Goal: Task Accomplishment & Management: Use online tool/utility

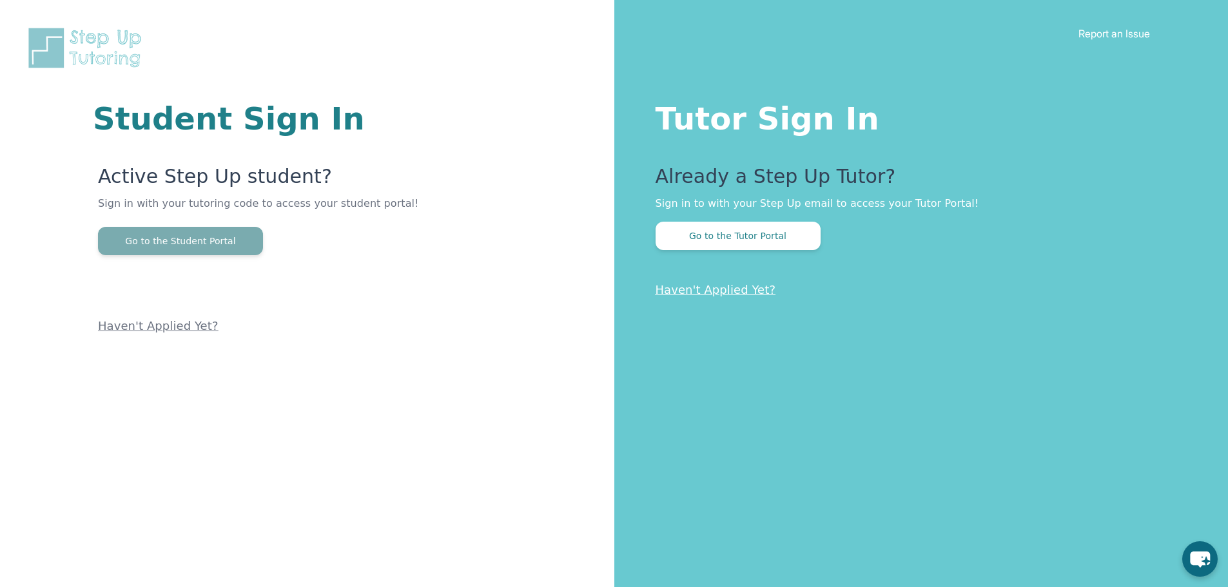
click at [233, 239] on button "Go to the Student Portal" at bounding box center [180, 241] width 165 height 28
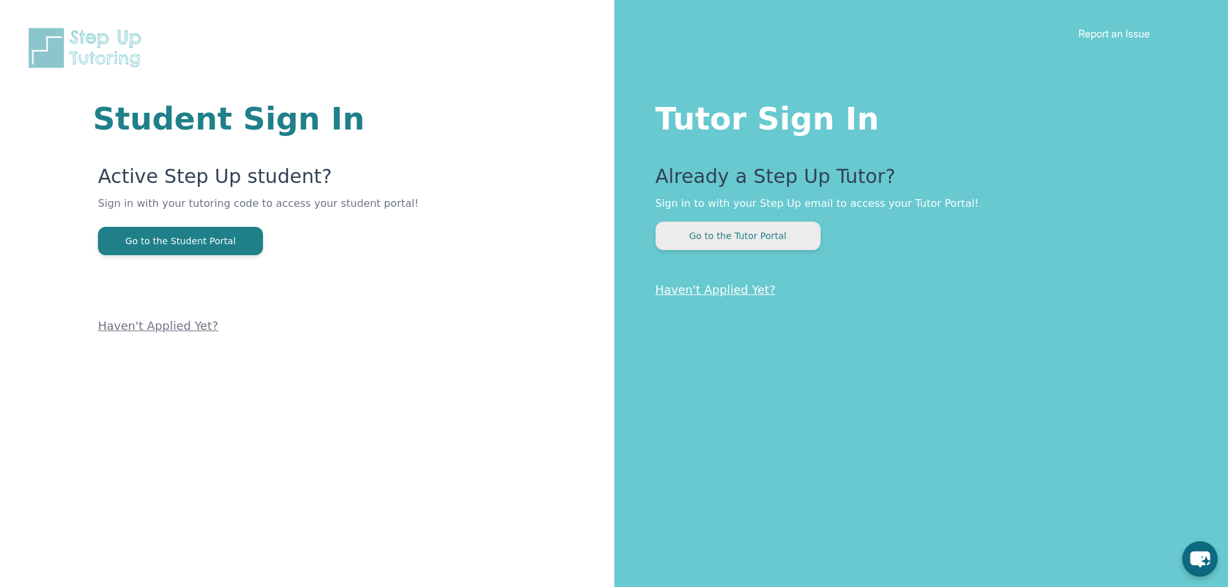
click at [714, 226] on button "Go to the Tutor Portal" at bounding box center [738, 236] width 165 height 28
click at [675, 237] on button "Go to the Tutor Portal" at bounding box center [738, 236] width 165 height 28
click at [748, 245] on button "Go to the Tutor Portal" at bounding box center [738, 236] width 165 height 28
click at [745, 241] on button "Go to the Tutor Portal" at bounding box center [738, 236] width 165 height 28
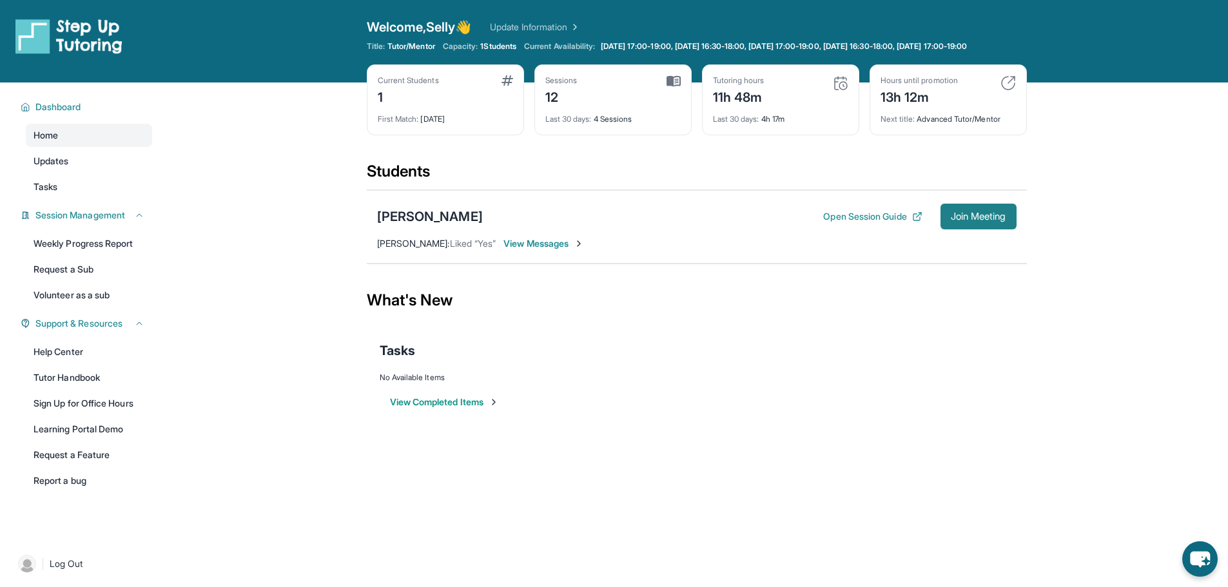
click at [975, 230] on button "Join Meeting" at bounding box center [979, 217] width 76 height 26
click at [995, 221] on span "Join Meeting" at bounding box center [978, 217] width 55 height 8
click at [836, 223] on button "Open Session Guide" at bounding box center [872, 216] width 99 height 13
